Goal: Obtain resource: Obtain resource

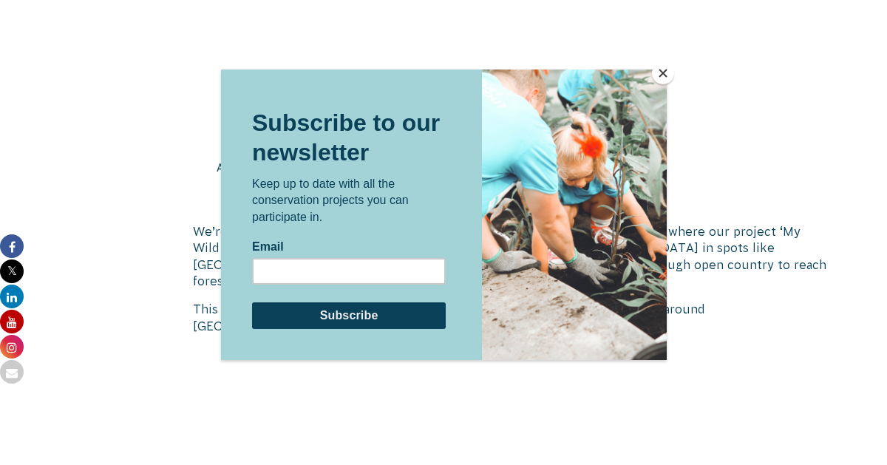
scroll to position [2176, 0]
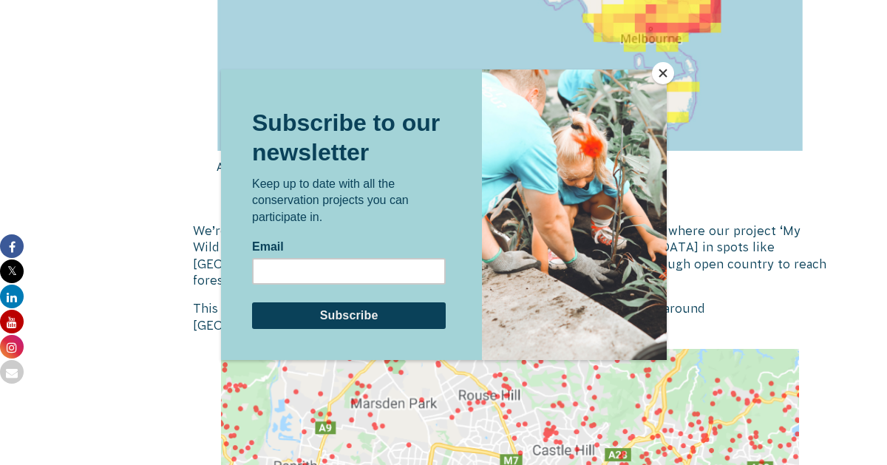
click at [662, 73] on button "Close" at bounding box center [663, 73] width 22 height 22
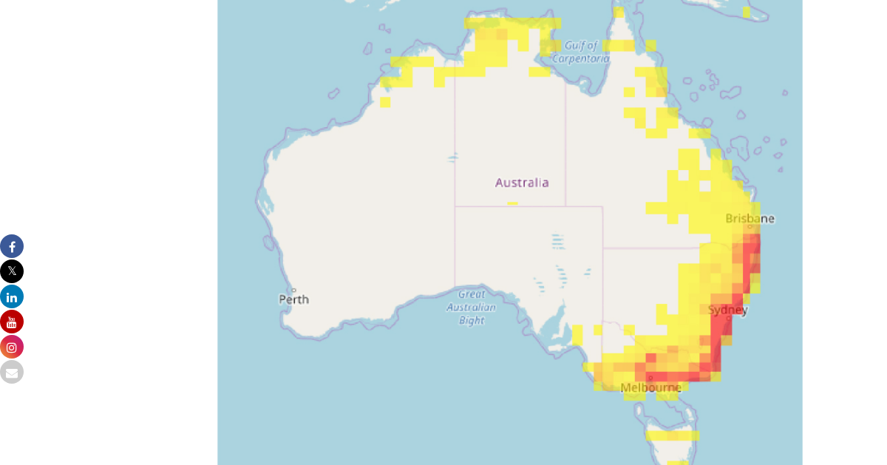
scroll to position [1827, 0]
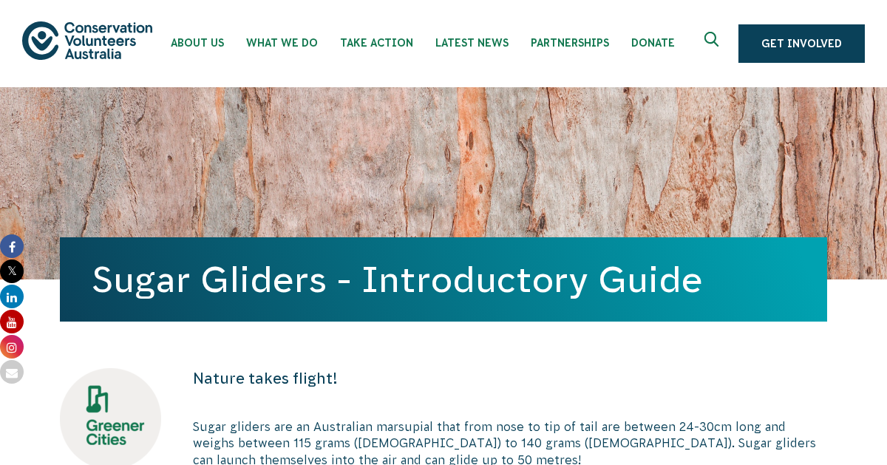
scroll to position [1827, 0]
